Goal: Navigation & Orientation: Find specific page/section

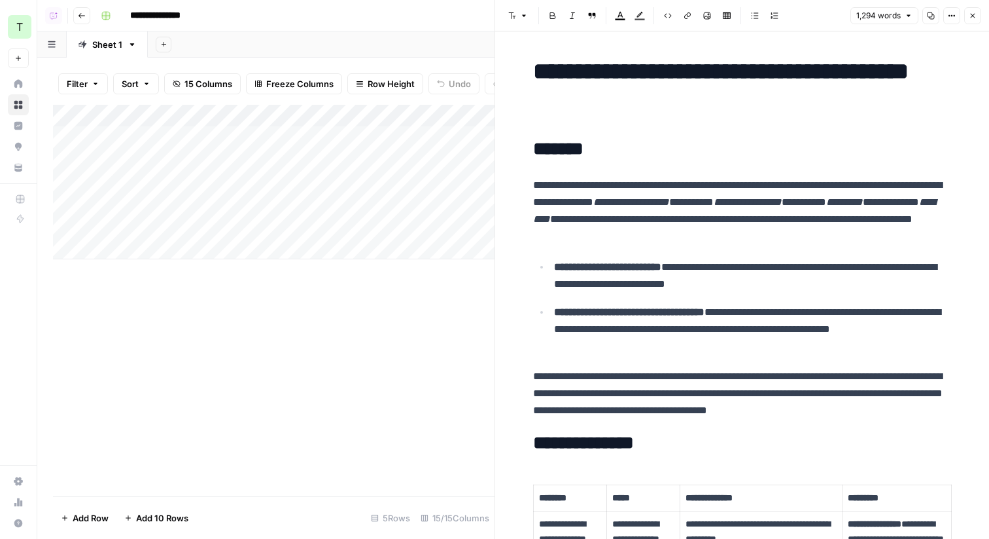
scroll to position [4183, 0]
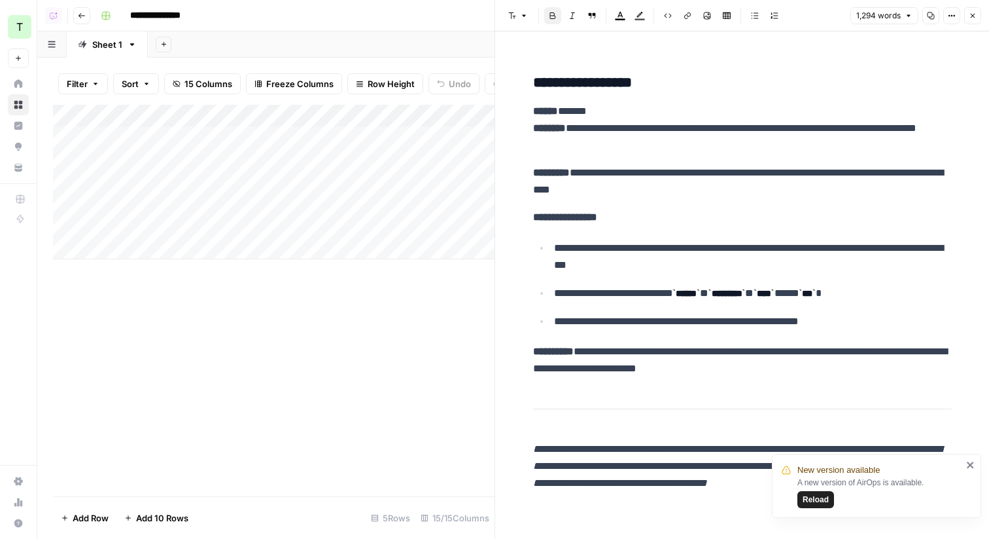
click at [820, 501] on span "Reload" at bounding box center [816, 499] width 26 height 12
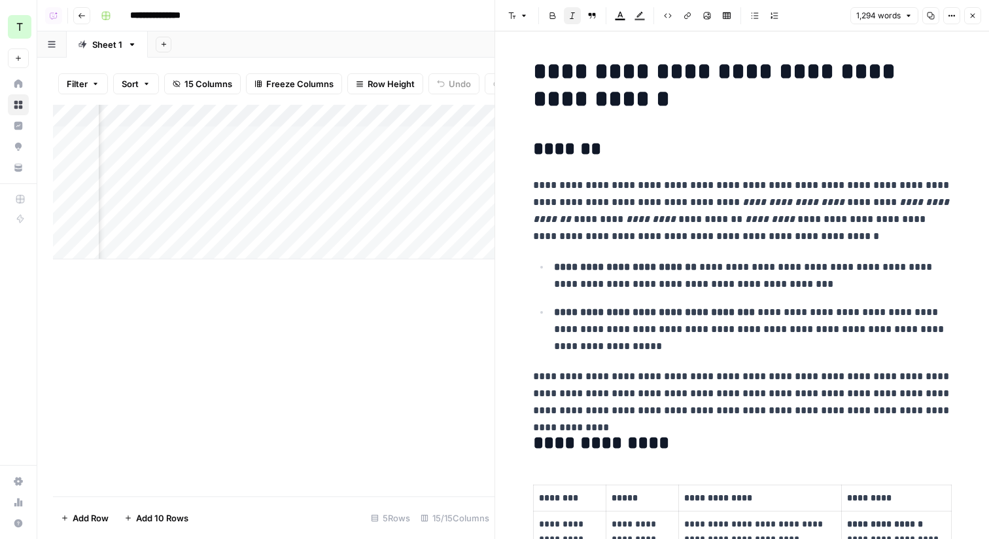
click at [972, 17] on icon "button" at bounding box center [973, 16] width 8 height 8
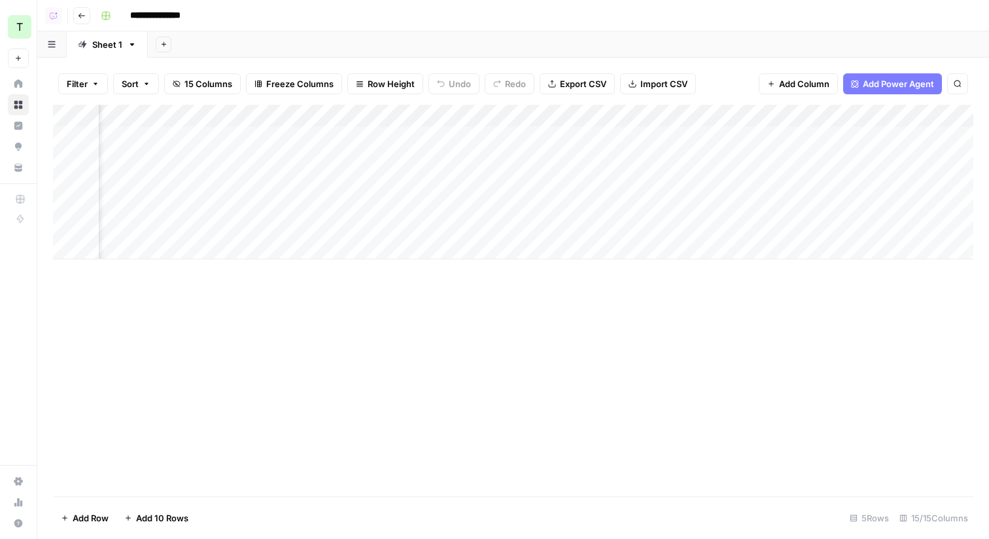
click at [88, 14] on button "Go back" at bounding box center [81, 15] width 17 height 17
